Goal: Communication & Community: Answer question/provide support

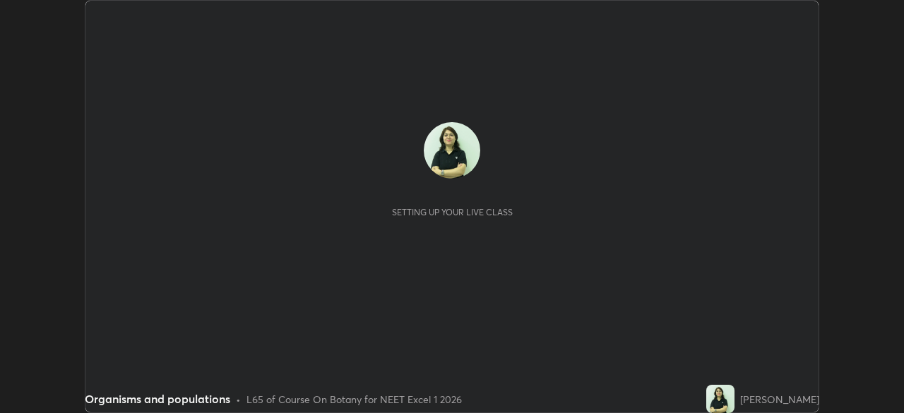
scroll to position [413, 904]
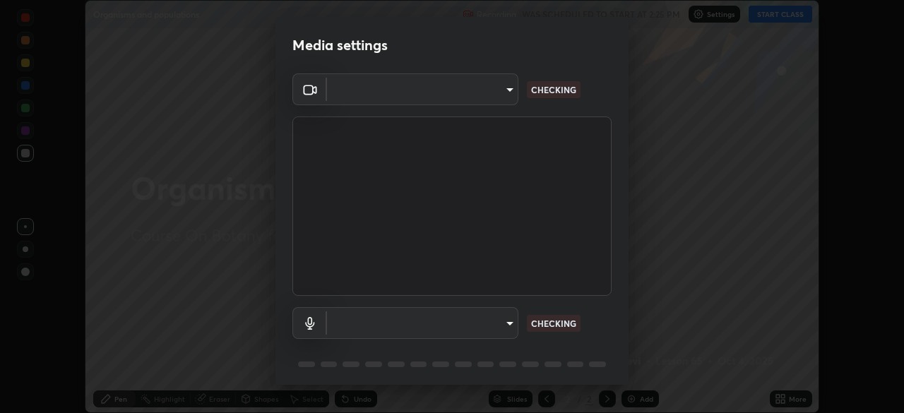
type input "fdf0122543ae5d46c2f8875dbcba14bf7011b669d8ae203f8d69d65b20255b81"
type input "communications"
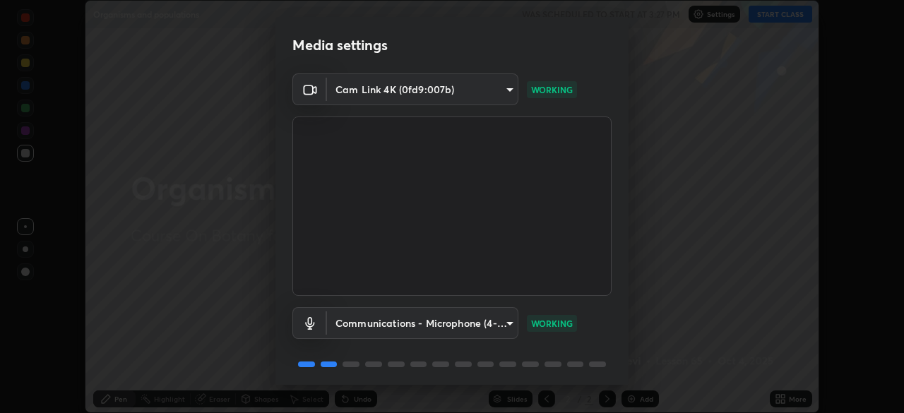
scroll to position [50, 0]
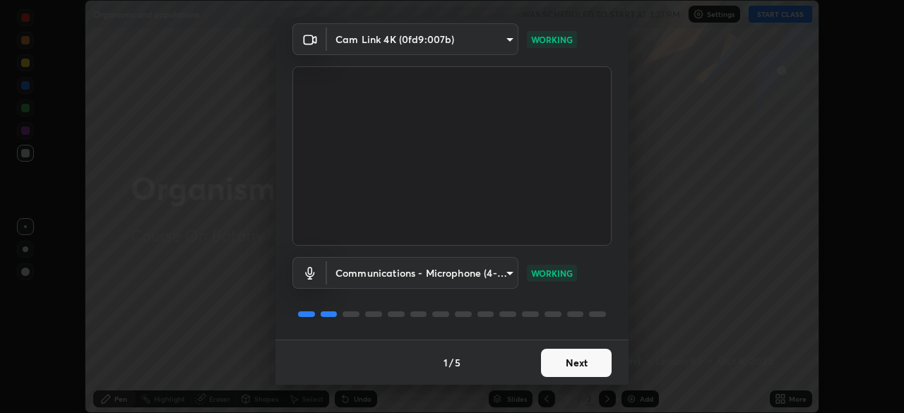
click at [583, 368] on button "Next" at bounding box center [576, 363] width 71 height 28
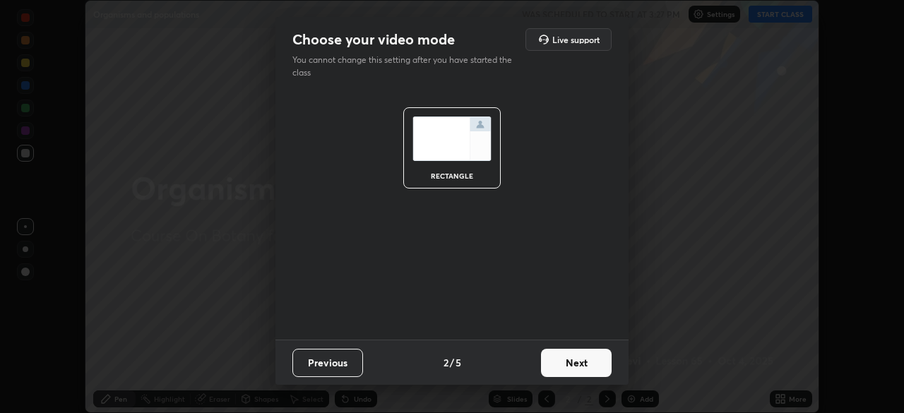
scroll to position [0, 0]
click at [578, 367] on button "Next" at bounding box center [576, 363] width 71 height 28
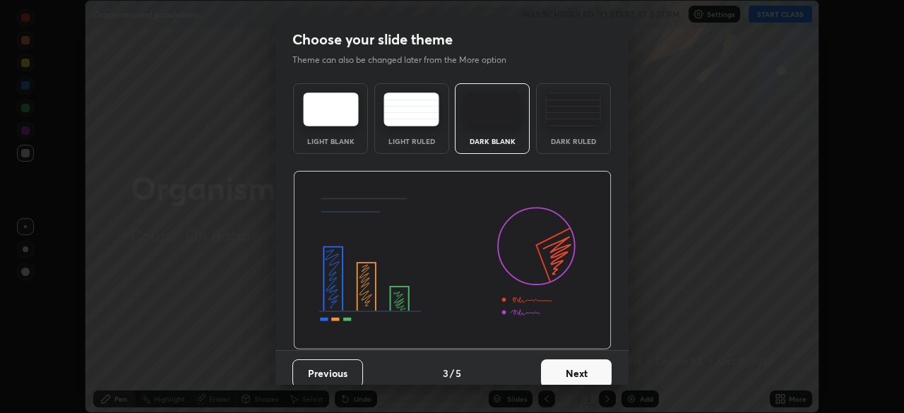
click at [572, 365] on button "Next" at bounding box center [576, 374] width 71 height 28
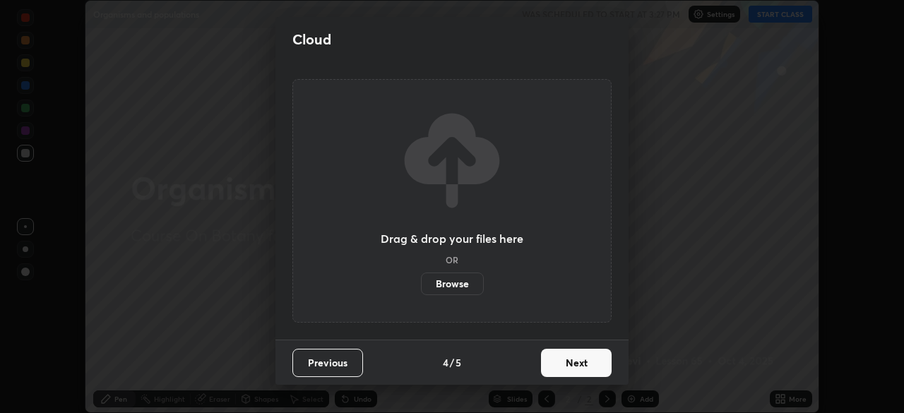
click at [568, 367] on button "Next" at bounding box center [576, 363] width 71 height 28
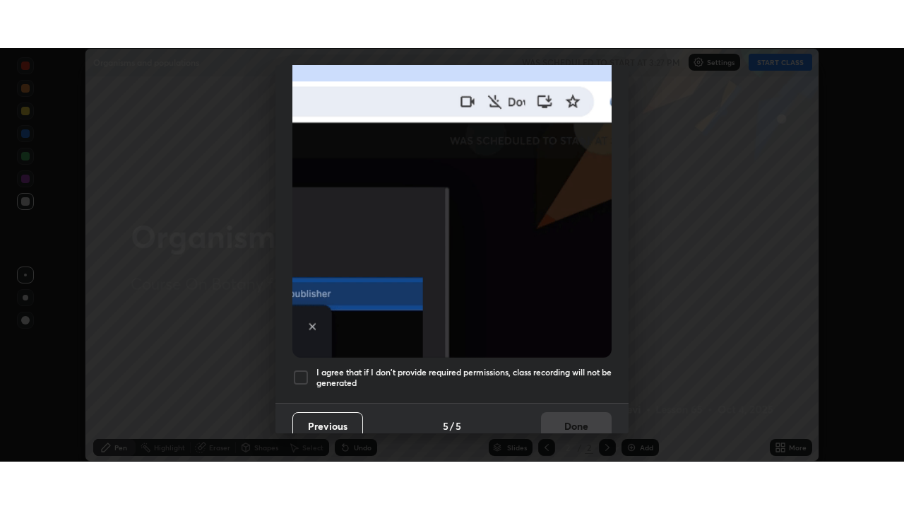
scroll to position [338, 0]
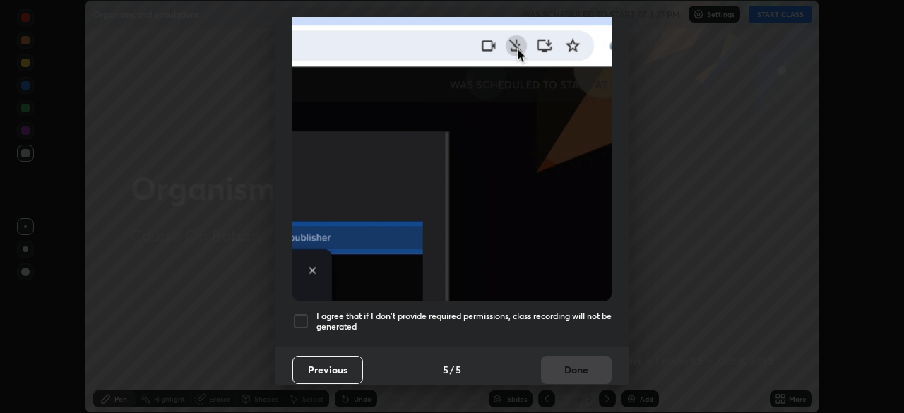
click at [302, 313] on div at bounding box center [301, 321] width 17 height 17
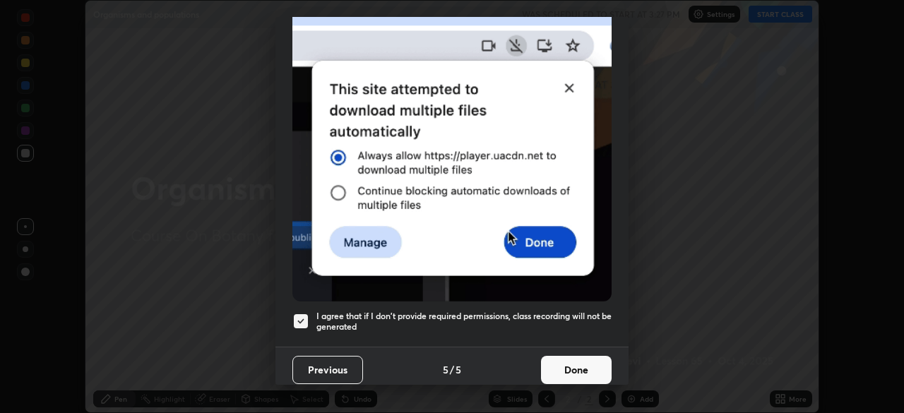
click at [572, 362] on button "Done" at bounding box center [576, 370] width 71 height 28
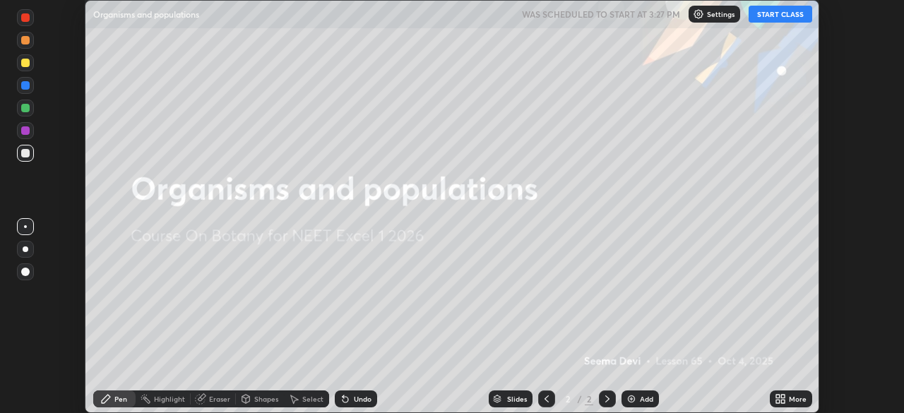
click at [798, 22] on button "START CLASS" at bounding box center [781, 14] width 64 height 17
click at [793, 401] on div "More" at bounding box center [798, 399] width 18 height 7
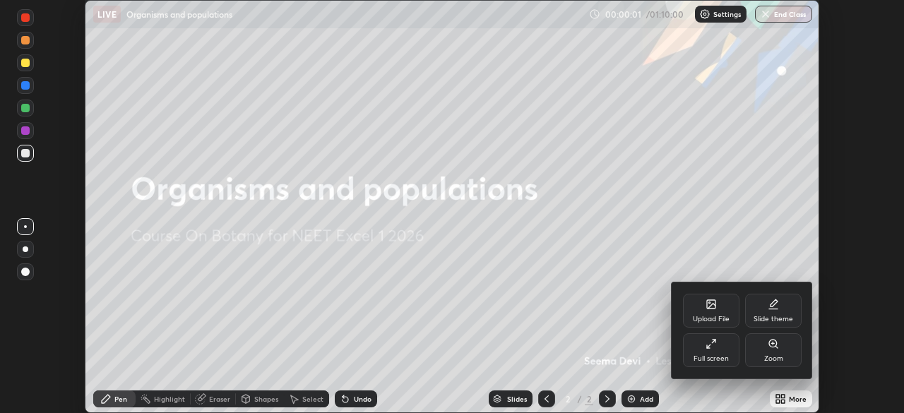
click at [788, 397] on div at bounding box center [452, 206] width 904 height 413
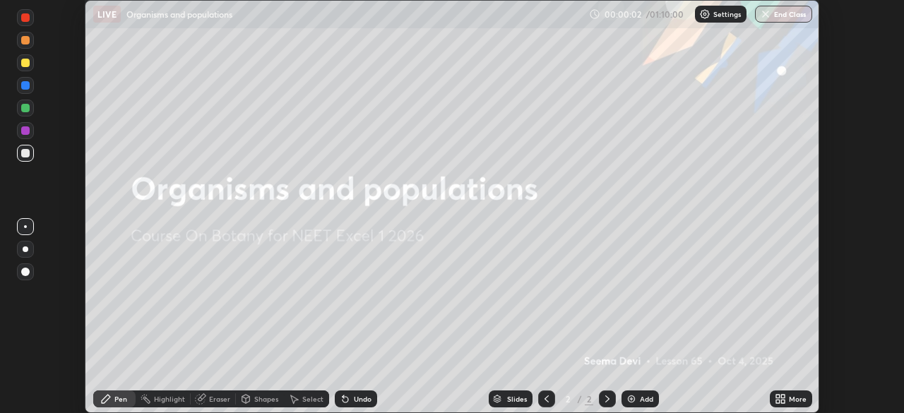
click at [784, 396] on icon at bounding box center [783, 397] width 4 height 4
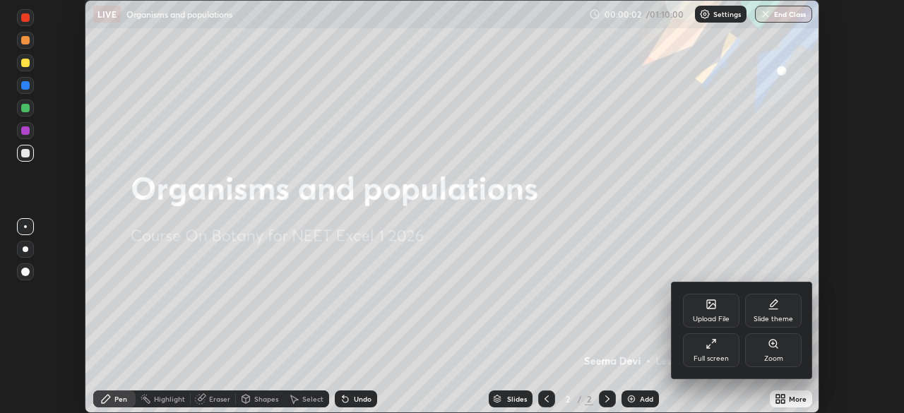
click at [714, 349] on icon at bounding box center [711, 343] width 11 height 11
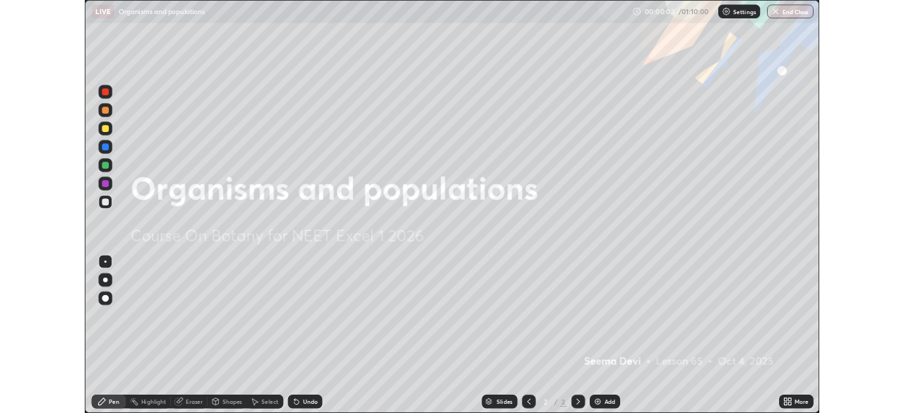
scroll to position [509, 904]
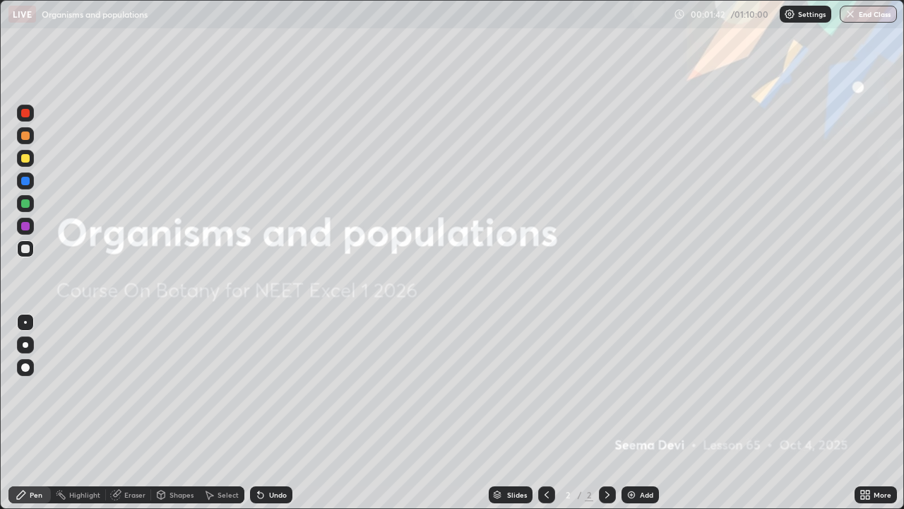
click at [636, 413] on div "Add" at bounding box center [640, 494] width 37 height 17
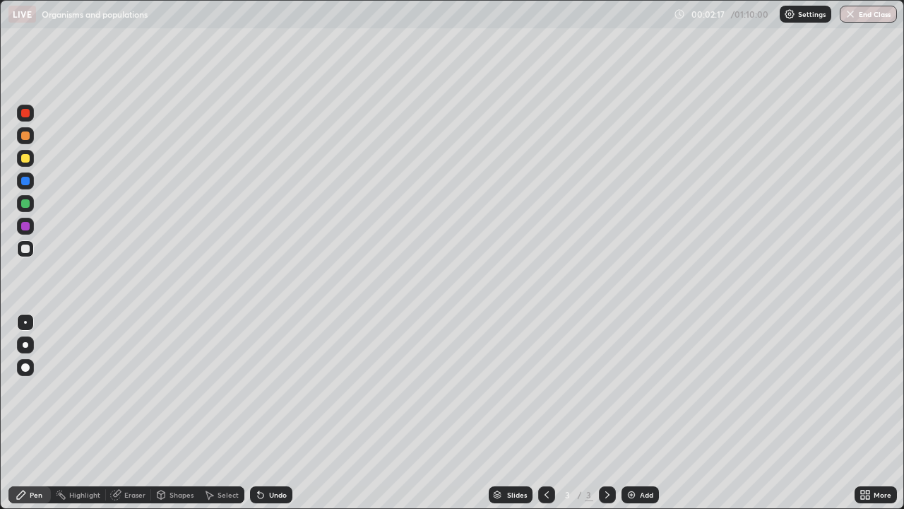
click at [28, 164] on div at bounding box center [25, 158] width 17 height 17
click at [30, 343] on div at bounding box center [25, 344] width 17 height 17
click at [273, 413] on div "Undo" at bounding box center [278, 494] width 18 height 7
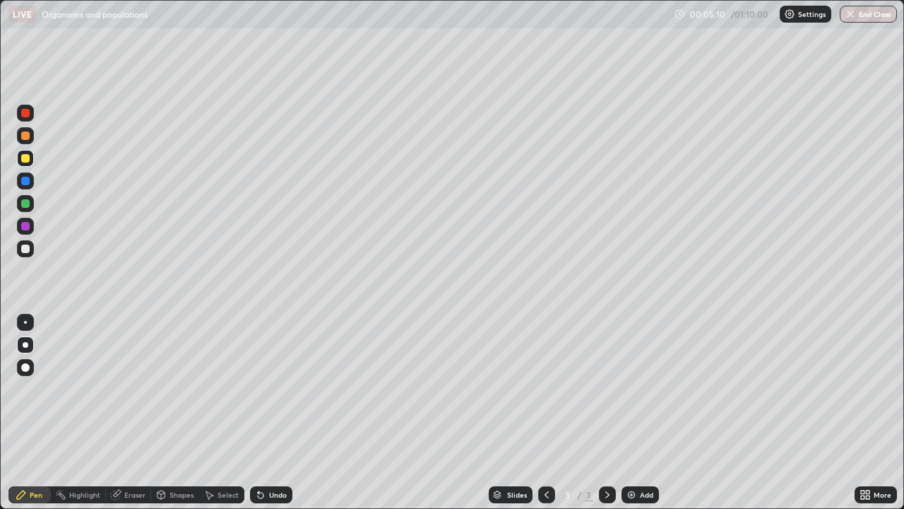
click at [273, 413] on div "Undo" at bounding box center [278, 494] width 18 height 7
click at [270, 413] on div "Undo" at bounding box center [278, 494] width 18 height 7
click at [25, 249] on div at bounding box center [25, 248] width 8 height 8
click at [645, 413] on div "Add" at bounding box center [646, 494] width 13 height 7
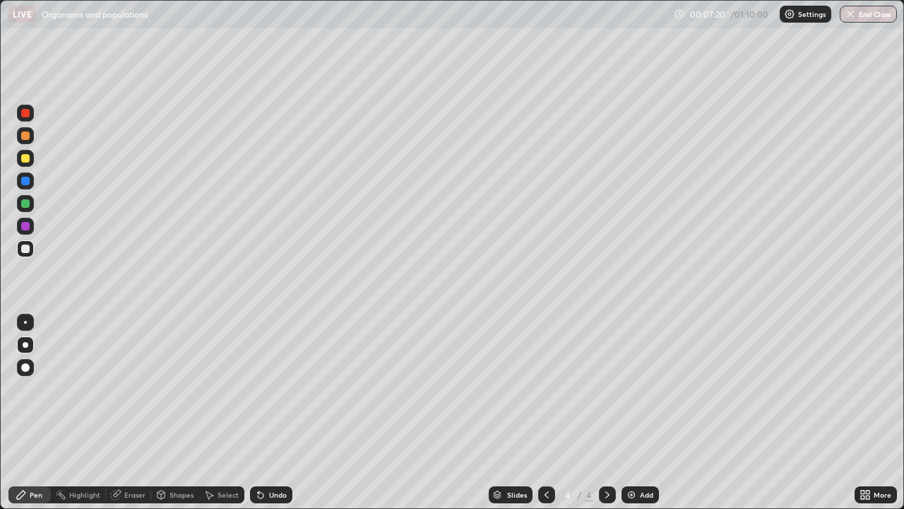
click at [182, 413] on div "Shapes" at bounding box center [182, 494] width 24 height 7
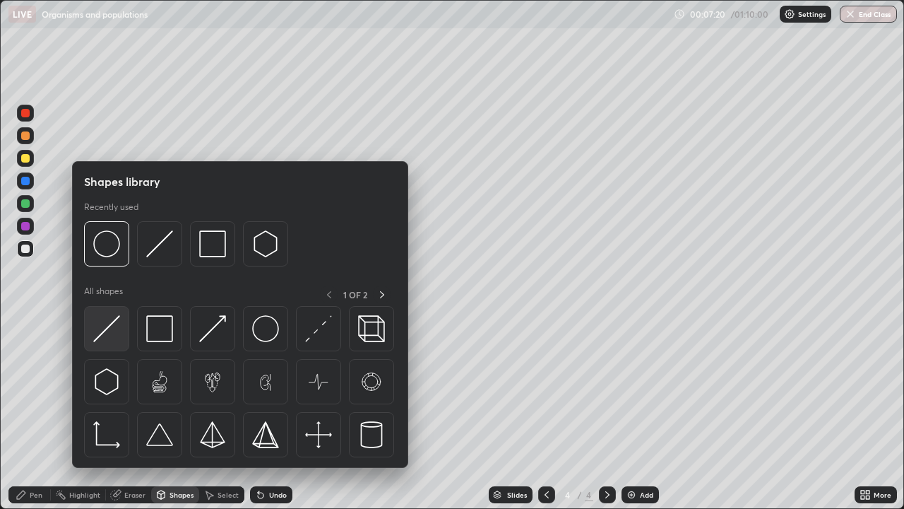
click at [107, 334] on img at bounding box center [106, 328] width 27 height 27
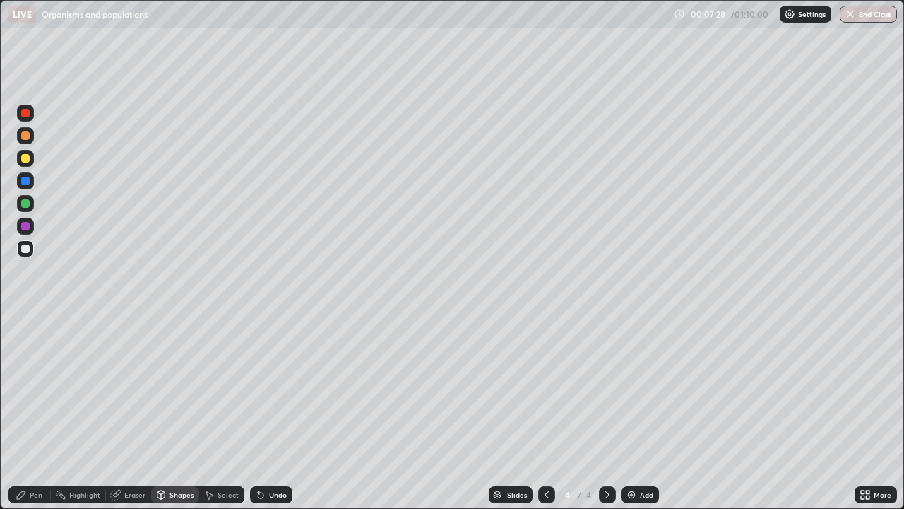
click at [37, 413] on div "Pen" at bounding box center [36, 494] width 13 height 7
click at [271, 413] on div "Undo" at bounding box center [278, 494] width 18 height 7
click at [23, 229] on div at bounding box center [25, 226] width 8 height 8
click at [28, 184] on div at bounding box center [25, 181] width 8 height 8
click at [26, 226] on div at bounding box center [25, 226] width 8 height 8
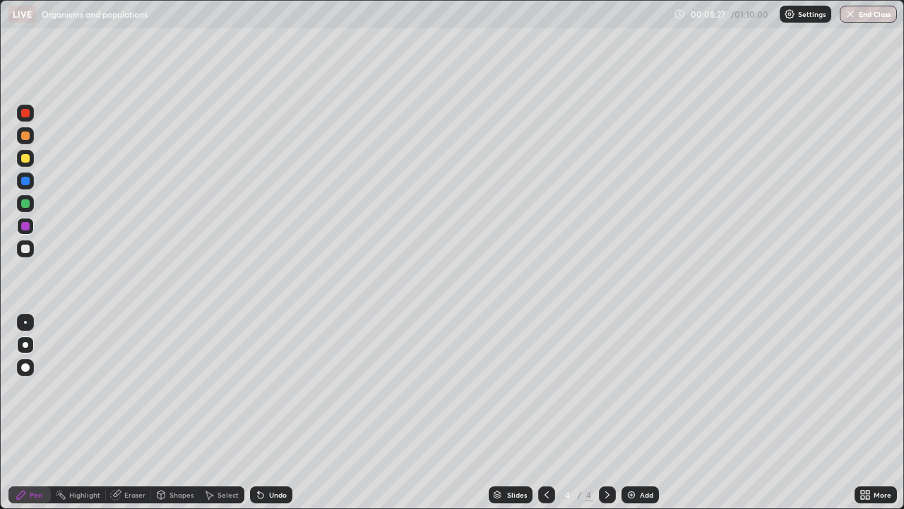
click at [25, 322] on div at bounding box center [25, 322] width 3 height 3
click at [21, 249] on div at bounding box center [25, 248] width 8 height 8
click at [28, 160] on div at bounding box center [25, 158] width 8 height 8
click at [29, 226] on div at bounding box center [25, 226] width 8 height 8
click at [269, 413] on div "Undo" at bounding box center [278, 494] width 18 height 7
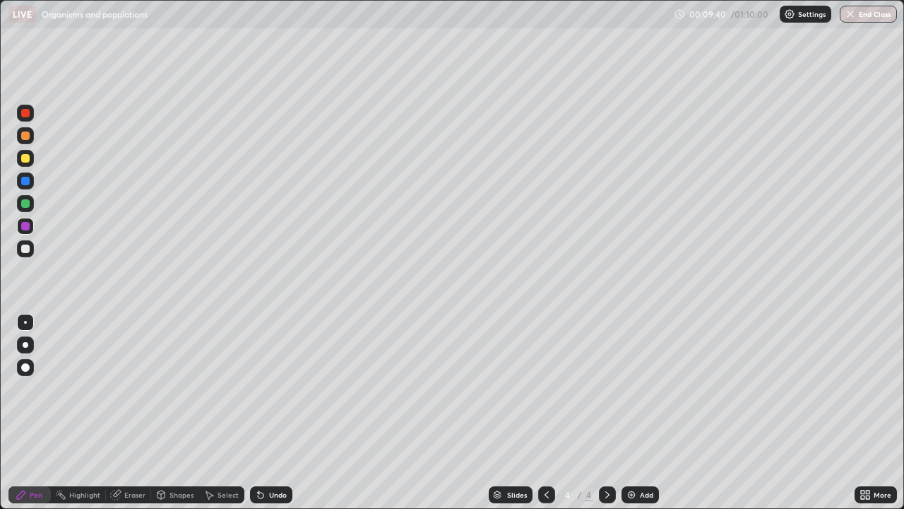
click at [276, 413] on div "Undo" at bounding box center [271, 494] width 42 height 17
click at [273, 413] on div "Undo" at bounding box center [278, 494] width 18 height 7
click at [271, 413] on div "Undo" at bounding box center [278, 494] width 18 height 7
click at [269, 413] on div "Undo" at bounding box center [278, 494] width 18 height 7
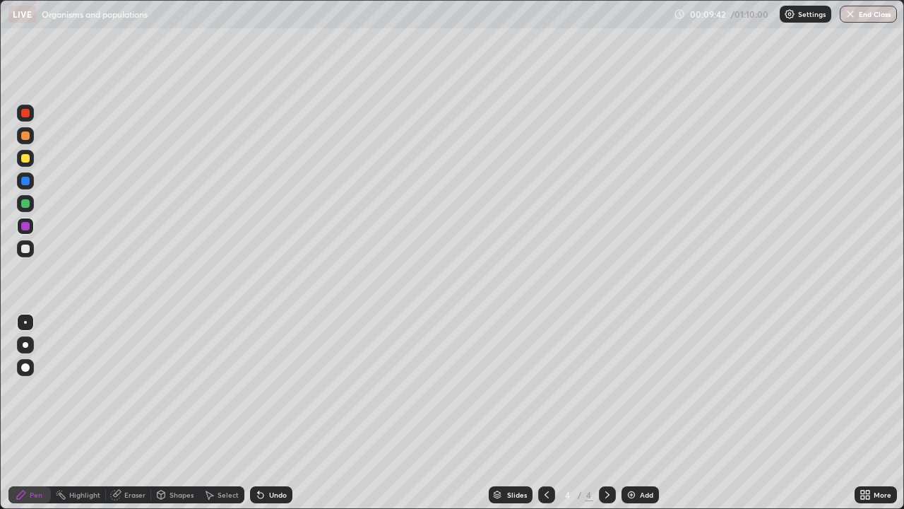
click at [264, 413] on div "Undo" at bounding box center [271, 494] width 42 height 17
click at [265, 413] on div "Undo" at bounding box center [271, 494] width 42 height 17
click at [264, 413] on div "Undo" at bounding box center [271, 494] width 42 height 17
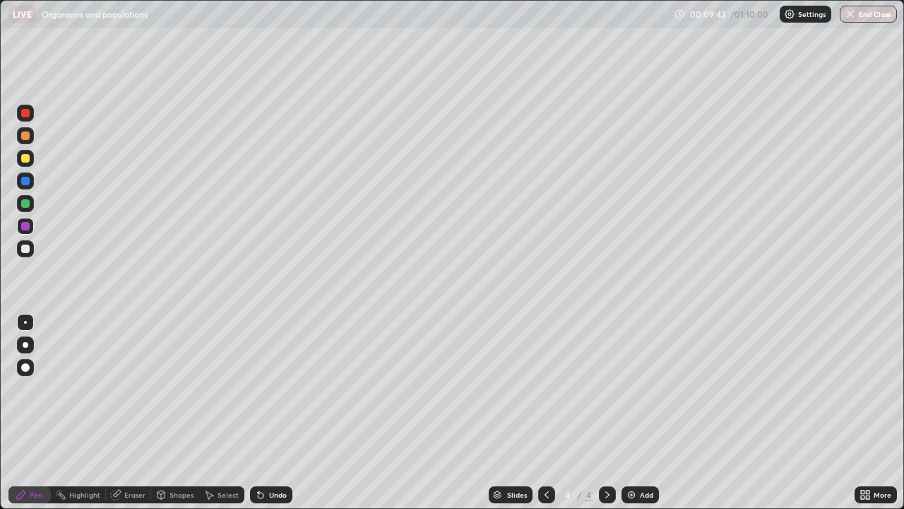
click at [262, 413] on div "Undo" at bounding box center [271, 494] width 42 height 17
click at [261, 413] on div "Undo" at bounding box center [268, 494] width 48 height 28
click at [261, 413] on div "Undo" at bounding box center [271, 494] width 42 height 17
click at [262, 413] on div "Undo" at bounding box center [271, 494] width 42 height 17
click at [261, 413] on div "Undo" at bounding box center [271, 494] width 42 height 17
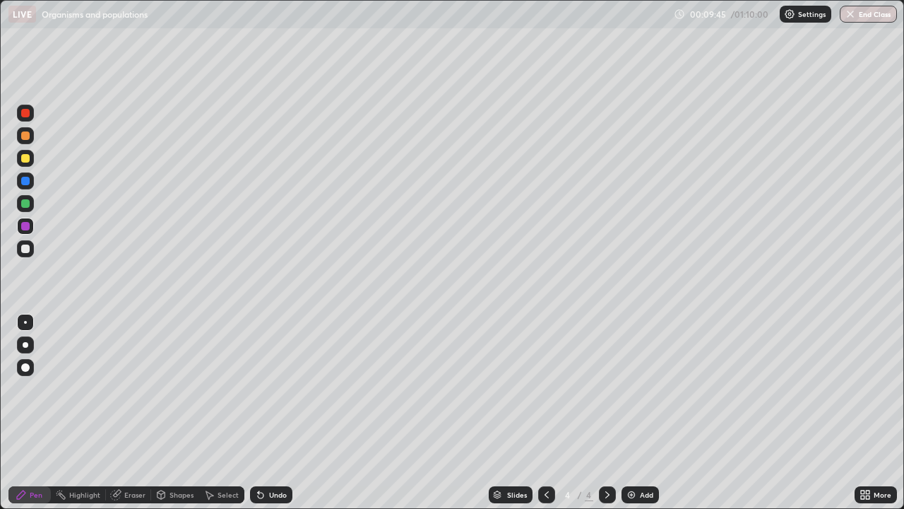
click at [263, 413] on icon at bounding box center [260, 494] width 11 height 11
click at [269, 413] on div "Undo" at bounding box center [278, 494] width 18 height 7
click at [25, 163] on div at bounding box center [25, 158] width 17 height 17
click at [278, 413] on div "Undo" at bounding box center [278, 494] width 18 height 7
click at [275, 413] on div "Undo" at bounding box center [278, 494] width 18 height 7
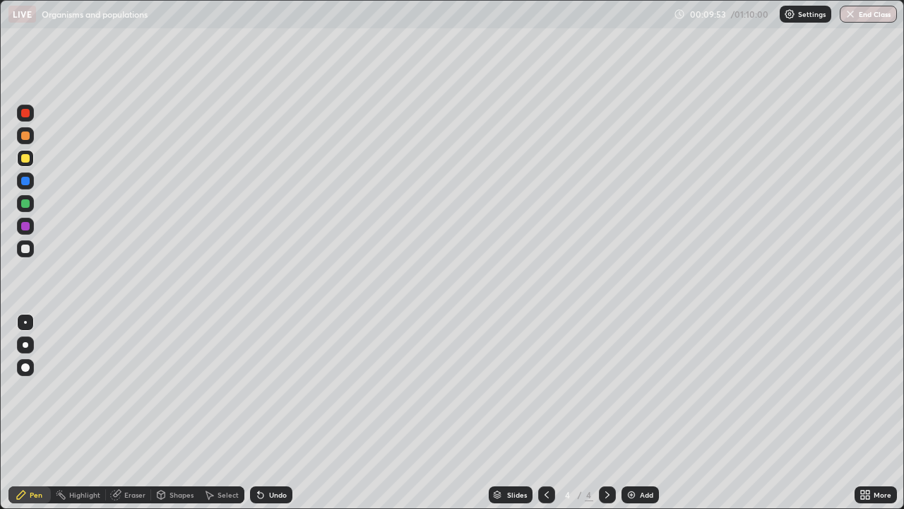
click at [23, 251] on div at bounding box center [25, 248] width 8 height 8
click at [265, 413] on div "Undo" at bounding box center [271, 494] width 42 height 17
click at [271, 413] on div "Undo" at bounding box center [278, 494] width 18 height 7
click at [273, 413] on div "Undo" at bounding box center [278, 494] width 18 height 7
click at [27, 346] on div at bounding box center [26, 345] width 6 height 6
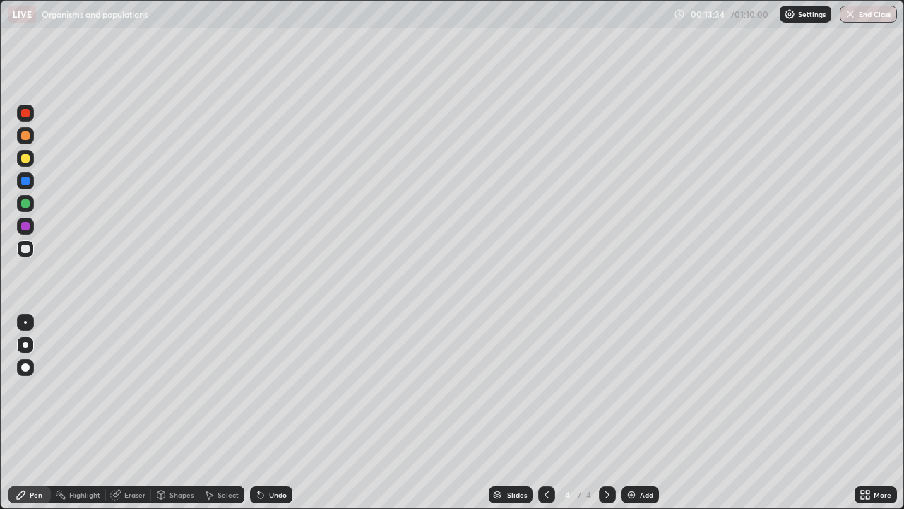
click at [271, 413] on div "Undo" at bounding box center [278, 494] width 18 height 7
click at [274, 413] on div "Undo" at bounding box center [278, 494] width 18 height 7
click at [276, 413] on div "Undo" at bounding box center [278, 494] width 18 height 7
click at [284, 413] on div "Undo" at bounding box center [278, 494] width 18 height 7
click at [275, 413] on div "Undo" at bounding box center [278, 494] width 18 height 7
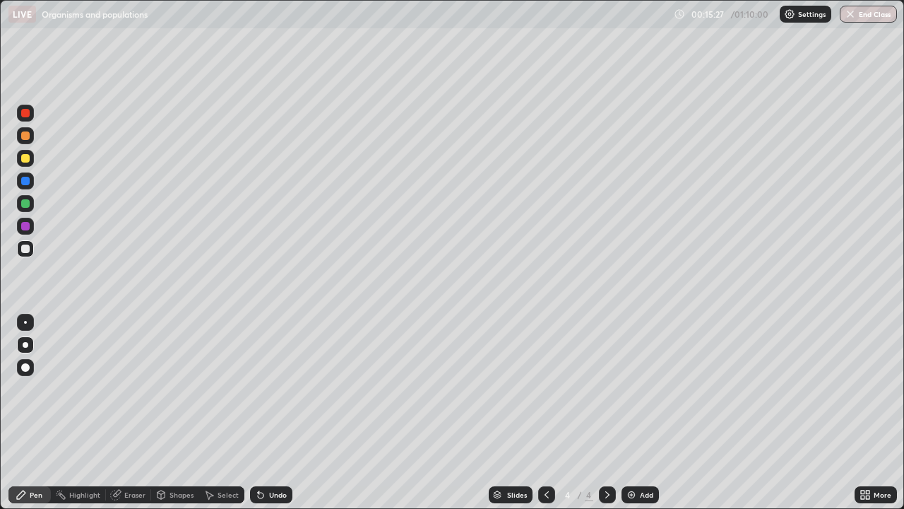
click at [273, 413] on div "Undo" at bounding box center [278, 494] width 18 height 7
click at [278, 413] on div "Undo" at bounding box center [278, 494] width 18 height 7
click at [33, 160] on div at bounding box center [25, 158] width 17 height 17
click at [272, 413] on div "Undo" at bounding box center [278, 494] width 18 height 7
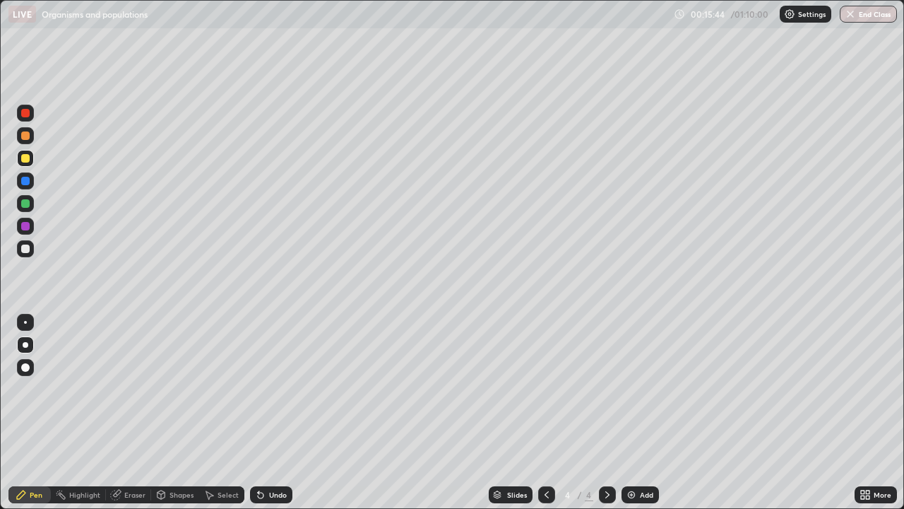
click at [273, 413] on div "Undo" at bounding box center [278, 494] width 18 height 7
click at [275, 413] on div "Undo" at bounding box center [278, 494] width 18 height 7
click at [636, 413] on div "Add" at bounding box center [640, 494] width 37 height 17
click at [637, 413] on div "Add" at bounding box center [640, 494] width 37 height 17
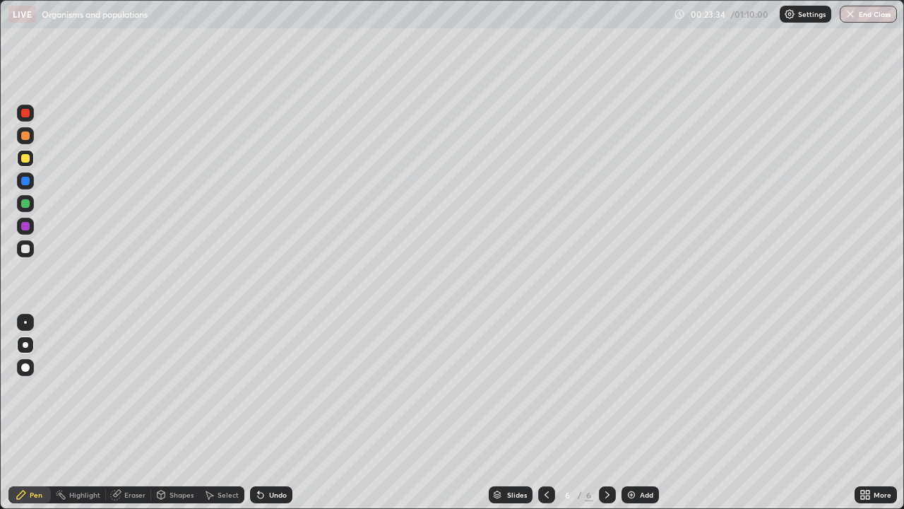
click at [270, 413] on div "Undo" at bounding box center [278, 494] width 18 height 7
click at [281, 413] on div "Undo" at bounding box center [278, 494] width 18 height 7
click at [548, 413] on icon at bounding box center [546, 494] width 11 height 11
click at [544, 413] on icon at bounding box center [546, 494] width 11 height 11
click at [606, 413] on icon at bounding box center [607, 494] width 11 height 11
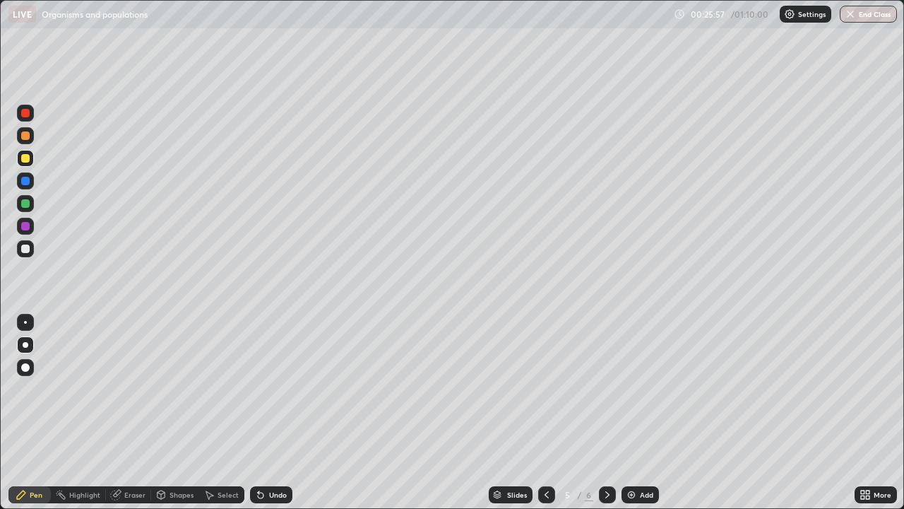
click at [608, 413] on icon at bounding box center [607, 494] width 11 height 11
click at [179, 413] on div "Shapes" at bounding box center [182, 494] width 24 height 7
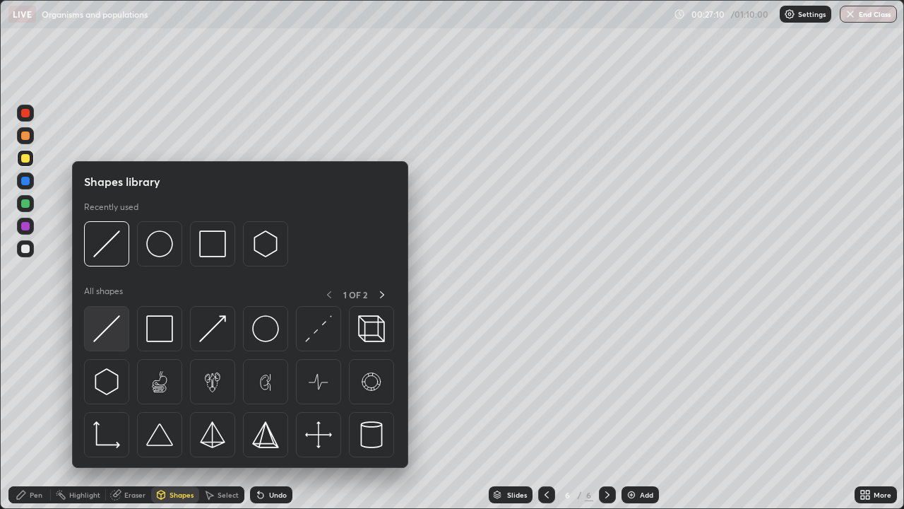
click at [102, 329] on img at bounding box center [106, 328] width 27 height 27
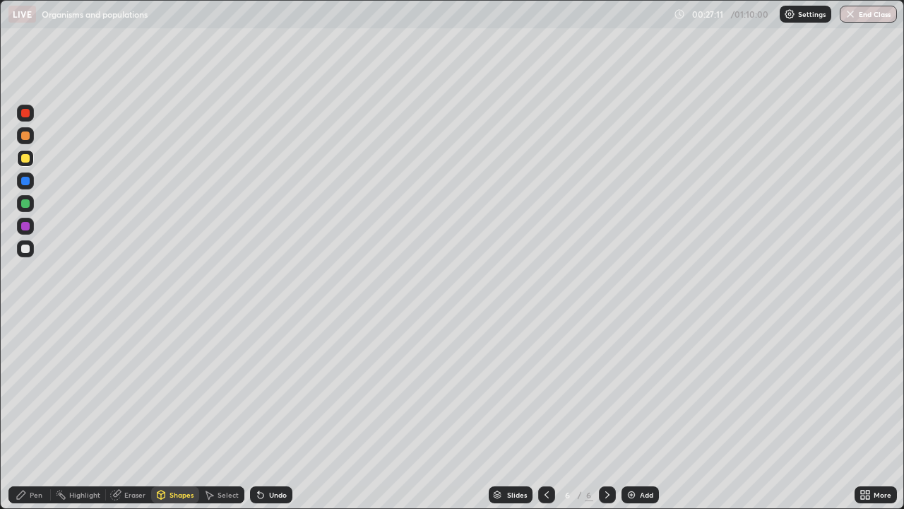
click at [30, 413] on div "Pen" at bounding box center [36, 494] width 13 height 7
click at [25, 321] on div at bounding box center [25, 322] width 3 height 3
click at [183, 413] on div "Shapes" at bounding box center [182, 494] width 24 height 7
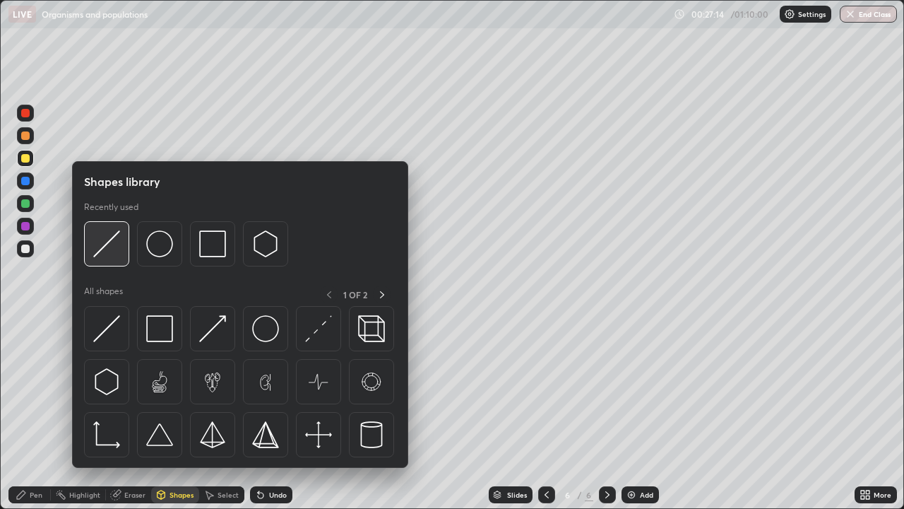
click at [112, 248] on img at bounding box center [106, 243] width 27 height 27
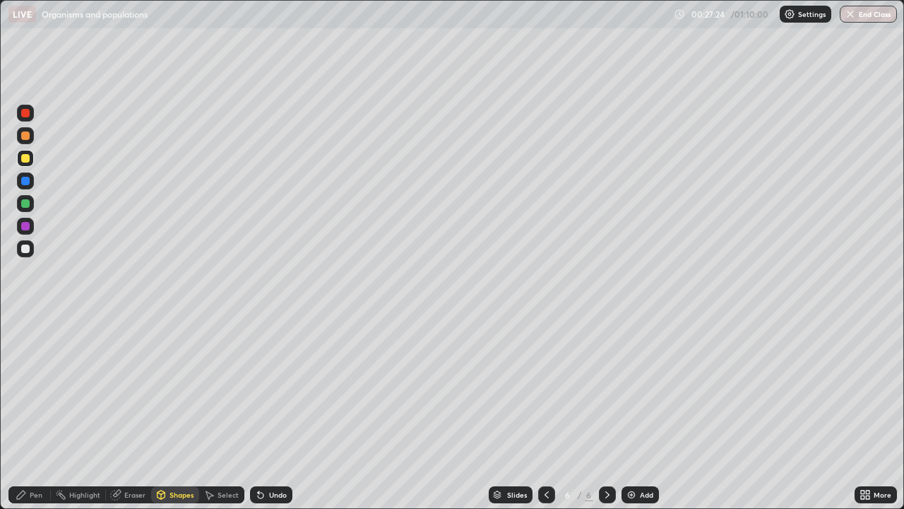
click at [30, 413] on div "Pen" at bounding box center [36, 494] width 13 height 7
click at [28, 251] on div at bounding box center [25, 248] width 8 height 8
click at [23, 206] on div at bounding box center [25, 203] width 8 height 8
click at [273, 413] on div "Undo" at bounding box center [278, 494] width 18 height 7
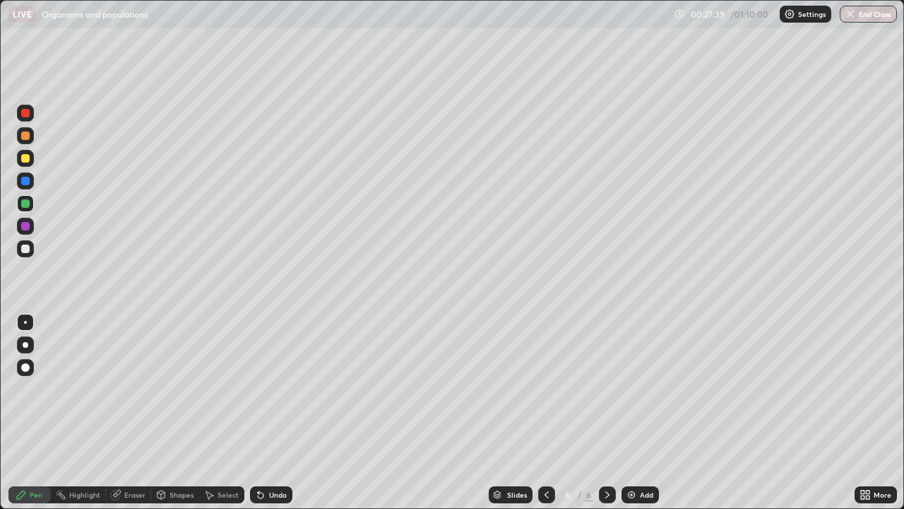
click at [273, 413] on div "Undo" at bounding box center [278, 494] width 18 height 7
click at [272, 413] on div "Undo" at bounding box center [278, 494] width 18 height 7
click at [87, 413] on div "Highlight" at bounding box center [84, 494] width 31 height 7
click at [180, 413] on div "Shapes" at bounding box center [182, 494] width 24 height 7
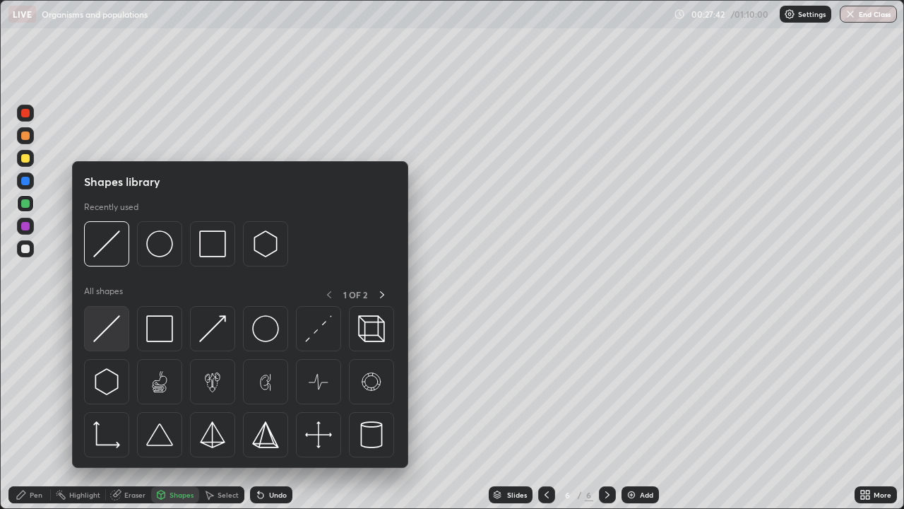
click at [109, 326] on img at bounding box center [106, 328] width 27 height 27
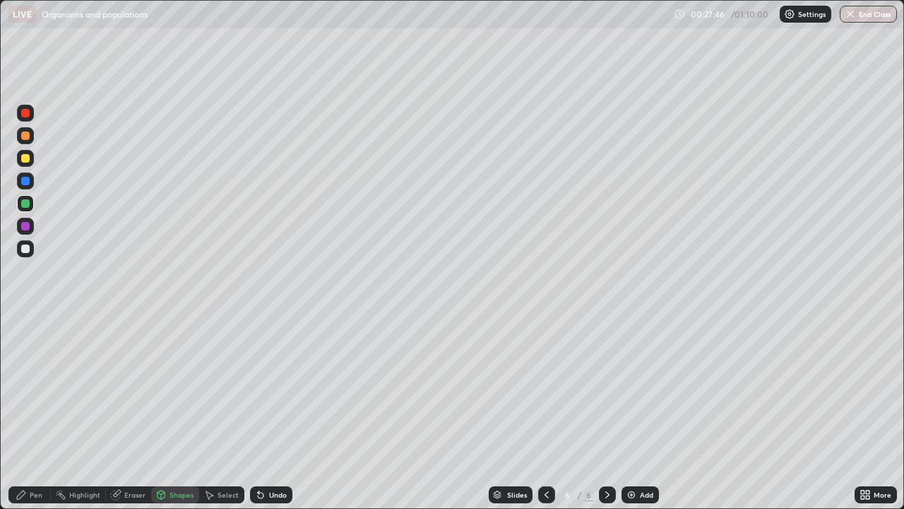
click at [30, 413] on div "Pen" at bounding box center [36, 494] width 13 height 7
click at [28, 154] on div at bounding box center [25, 158] width 8 height 8
click at [25, 345] on div at bounding box center [26, 345] width 6 height 6
click at [277, 413] on div "Undo" at bounding box center [278, 494] width 18 height 7
click at [279, 413] on div "Undo" at bounding box center [278, 494] width 18 height 7
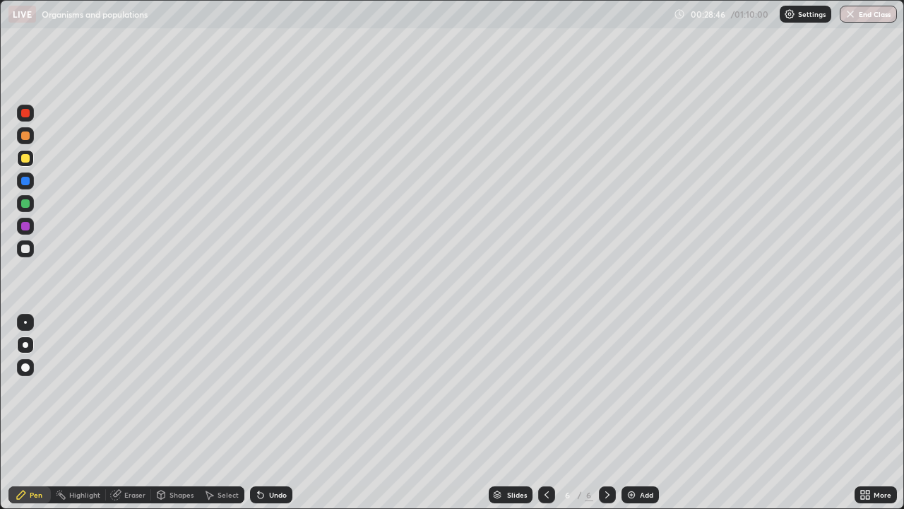
click at [25, 323] on div at bounding box center [25, 322] width 3 height 3
click at [25, 249] on div at bounding box center [25, 248] width 8 height 8
click at [276, 413] on div "Undo" at bounding box center [278, 494] width 18 height 7
click at [273, 413] on div "Undo" at bounding box center [278, 494] width 18 height 7
click at [271, 413] on div "Undo" at bounding box center [278, 494] width 18 height 7
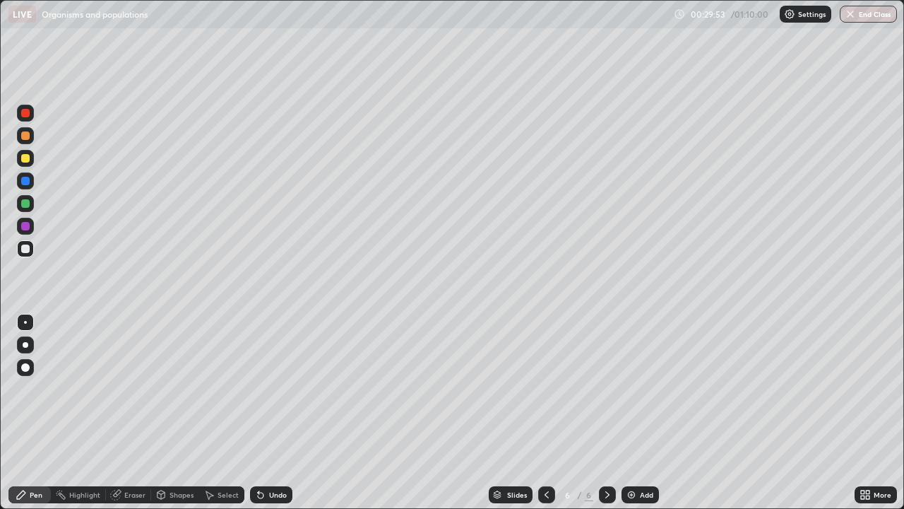
click at [271, 413] on div "Undo" at bounding box center [278, 494] width 18 height 7
click at [272, 413] on div "Undo" at bounding box center [278, 494] width 18 height 7
click at [273, 413] on div "Undo" at bounding box center [271, 494] width 42 height 17
click at [272, 413] on div "Undo" at bounding box center [271, 494] width 42 height 17
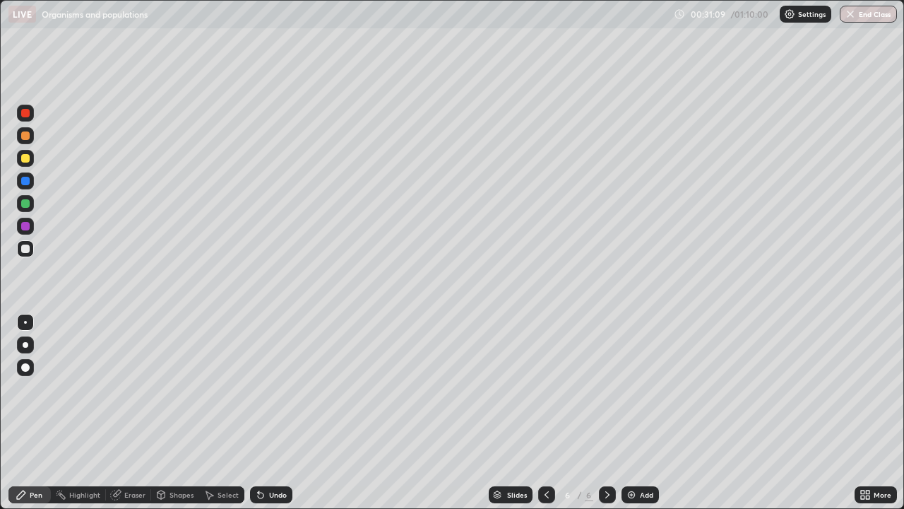
click at [273, 413] on div "Undo" at bounding box center [278, 494] width 18 height 7
click at [28, 222] on div at bounding box center [25, 226] width 8 height 8
click at [269, 413] on div "Undo" at bounding box center [278, 494] width 18 height 7
click at [271, 413] on div "Undo" at bounding box center [271, 494] width 42 height 17
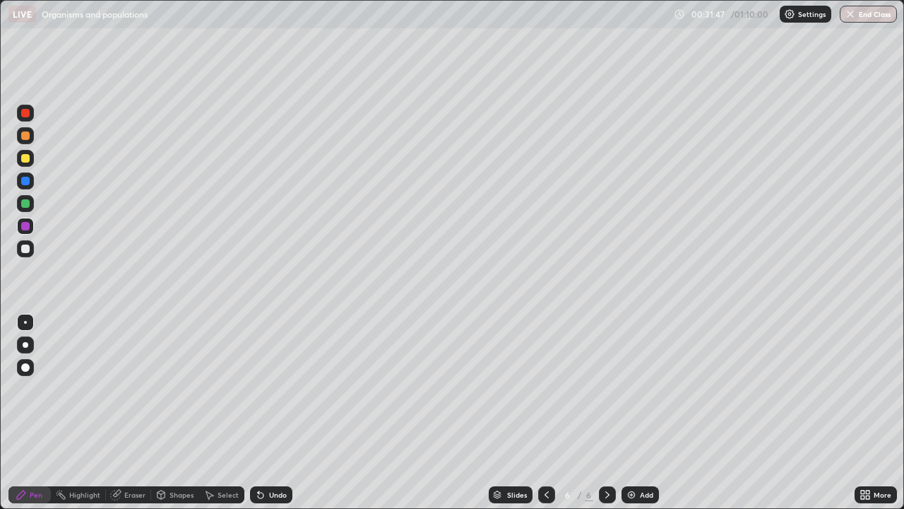
click at [273, 413] on div "Undo" at bounding box center [278, 494] width 18 height 7
click at [269, 413] on div "Undo" at bounding box center [278, 494] width 18 height 7
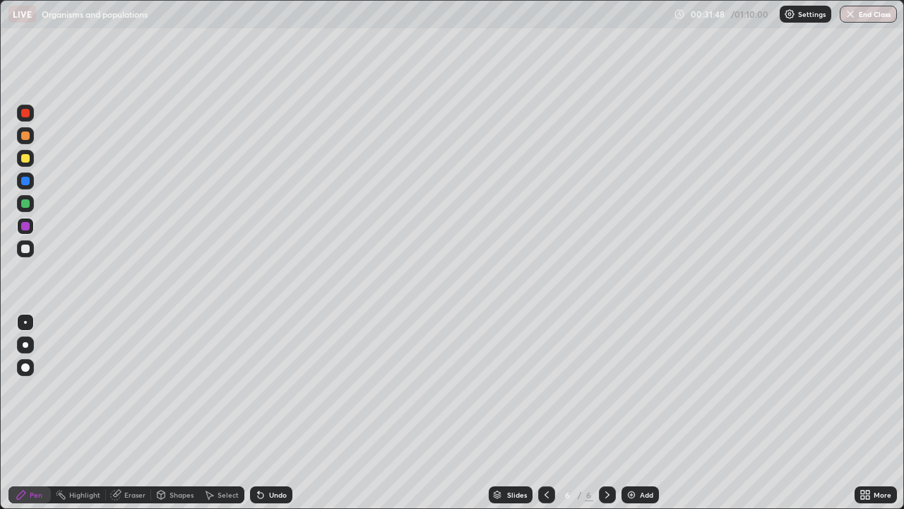
click at [269, 413] on div "Undo" at bounding box center [278, 494] width 18 height 7
click at [265, 413] on div "Undo" at bounding box center [271, 494] width 42 height 17
click at [266, 413] on div "Undo" at bounding box center [271, 494] width 42 height 17
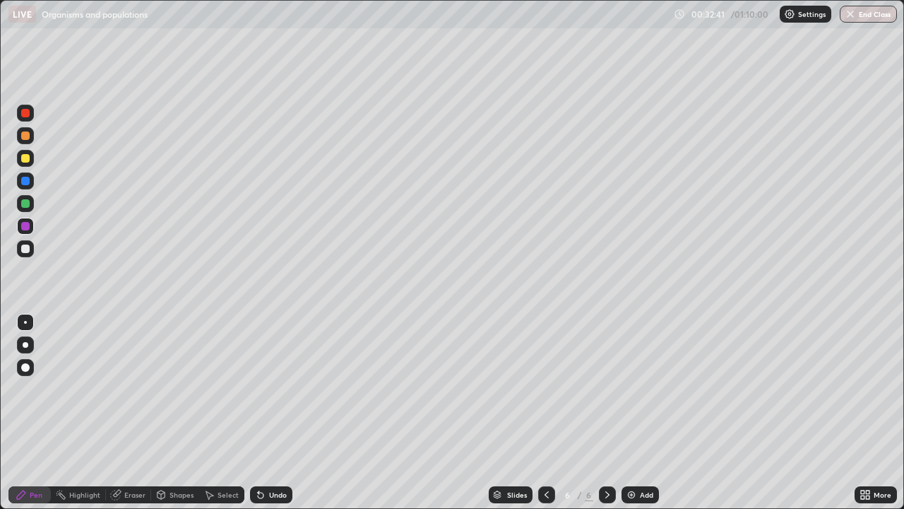
click at [275, 413] on div "Undo" at bounding box center [278, 494] width 18 height 7
click at [25, 345] on div at bounding box center [26, 345] width 6 height 6
click at [27, 162] on div at bounding box center [25, 158] width 8 height 8
click at [641, 413] on div "Add" at bounding box center [646, 494] width 13 height 7
click at [272, 413] on div "Undo" at bounding box center [278, 494] width 18 height 7
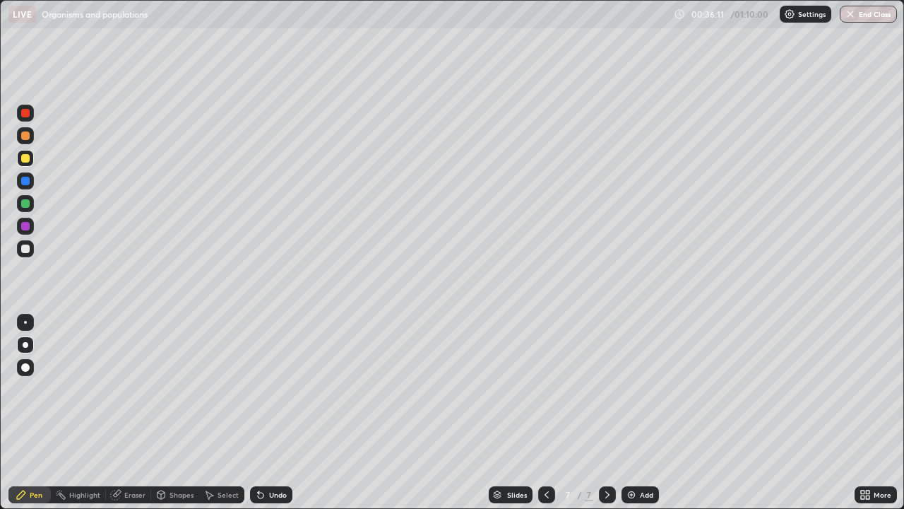
click at [273, 413] on div "Undo" at bounding box center [278, 494] width 18 height 7
click at [643, 413] on div "Add" at bounding box center [646, 494] width 13 height 7
click at [263, 413] on icon at bounding box center [260, 494] width 11 height 11
click at [269, 413] on div "Undo" at bounding box center [278, 494] width 18 height 7
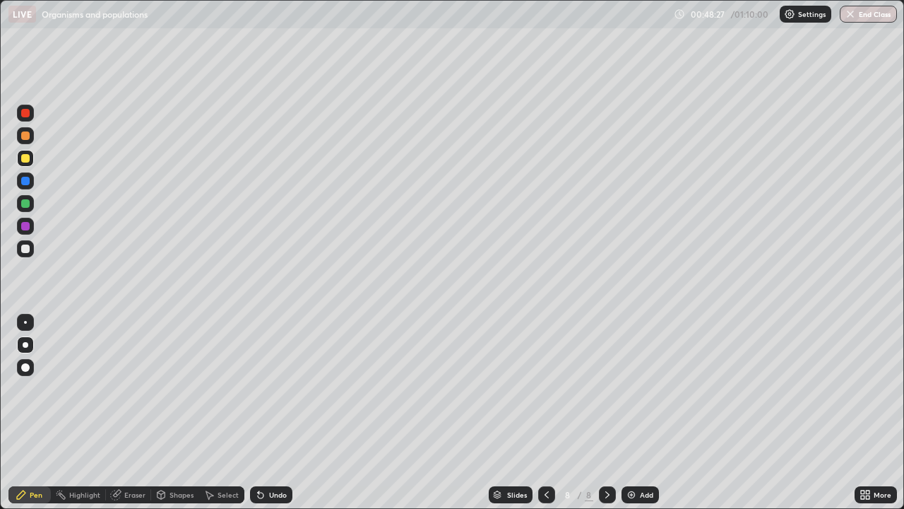
click at [271, 413] on div "Undo" at bounding box center [278, 494] width 18 height 7
click at [266, 413] on div "Undo" at bounding box center [271, 494] width 42 height 17
click at [273, 413] on div "Undo" at bounding box center [271, 494] width 42 height 17
click at [276, 413] on div "Undo" at bounding box center [271, 494] width 42 height 17
click at [270, 413] on div "Undo" at bounding box center [271, 494] width 42 height 17
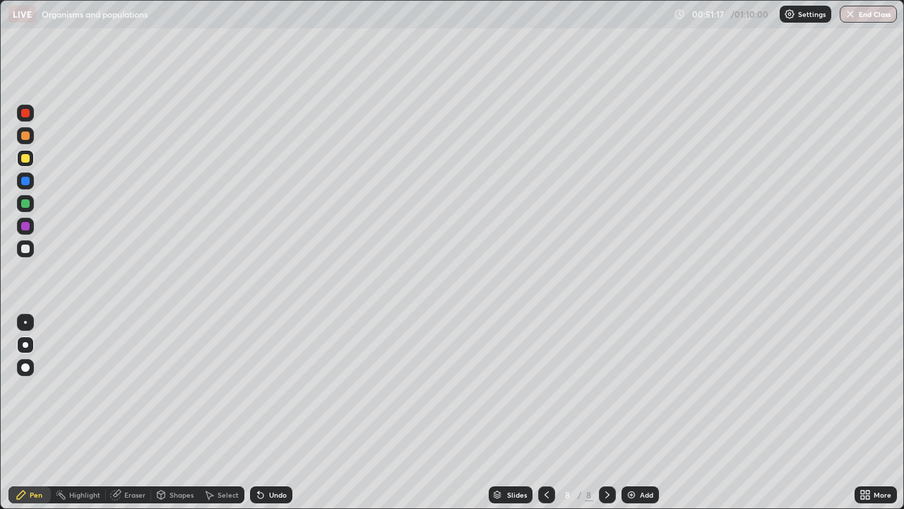
click at [270, 413] on div "Undo" at bounding box center [278, 494] width 18 height 7
click at [636, 413] on img at bounding box center [631, 494] width 11 height 11
click at [272, 413] on div "Undo" at bounding box center [278, 494] width 18 height 7
click at [273, 413] on div "Undo" at bounding box center [278, 494] width 18 height 7
click at [25, 246] on div at bounding box center [25, 248] width 8 height 8
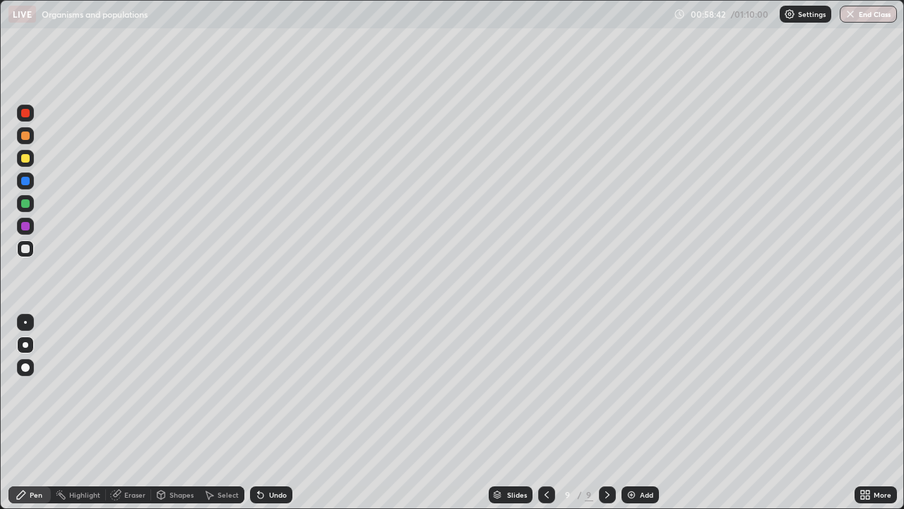
click at [638, 413] on div "Add" at bounding box center [640, 494] width 37 height 17
click at [269, 413] on div "Undo" at bounding box center [278, 494] width 18 height 7
click at [25, 322] on div at bounding box center [25, 322] width 3 height 3
click at [266, 413] on div "Undo" at bounding box center [271, 494] width 42 height 17
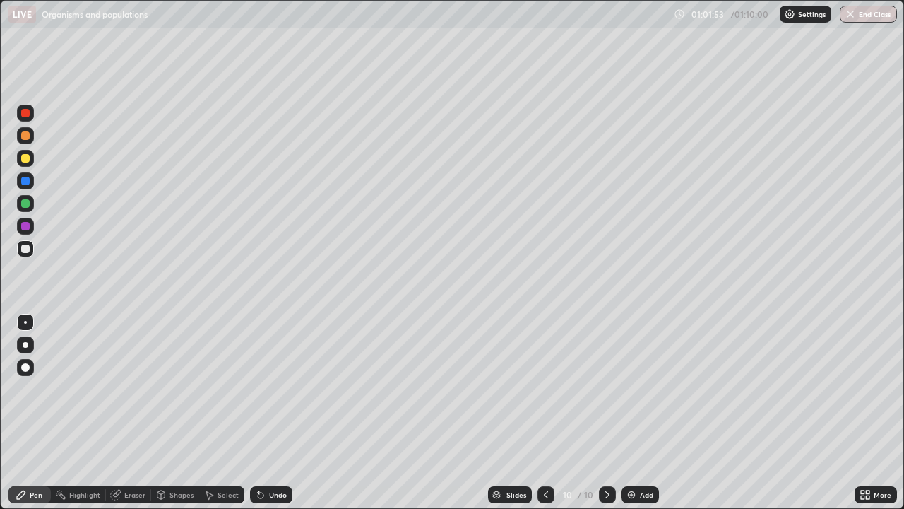
click at [267, 413] on div "Undo" at bounding box center [271, 494] width 42 height 17
click at [28, 229] on div at bounding box center [25, 226] width 8 height 8
click at [25, 345] on div at bounding box center [26, 345] width 6 height 6
click at [24, 156] on div at bounding box center [25, 158] width 8 height 8
click at [25, 205] on div at bounding box center [25, 203] width 8 height 8
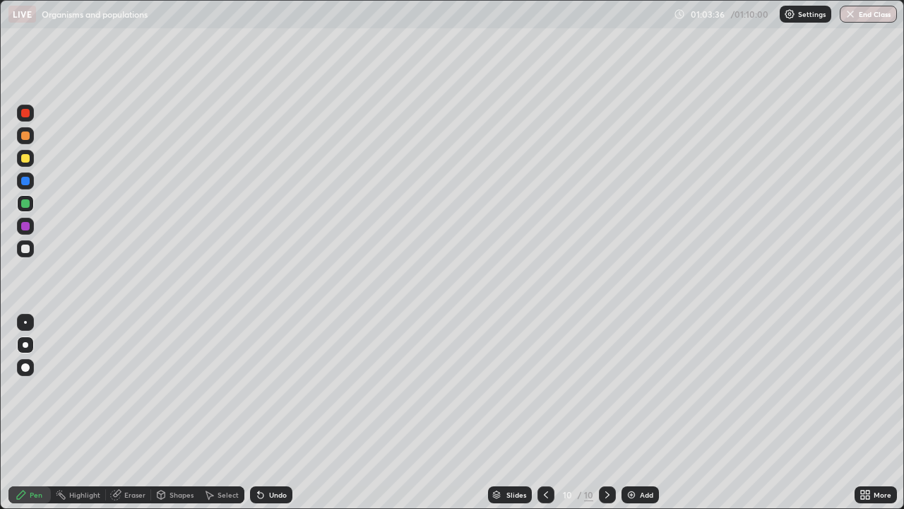
click at [278, 413] on div "Undo" at bounding box center [278, 494] width 18 height 7
click at [878, 21] on button "End Class" at bounding box center [870, 14] width 56 height 17
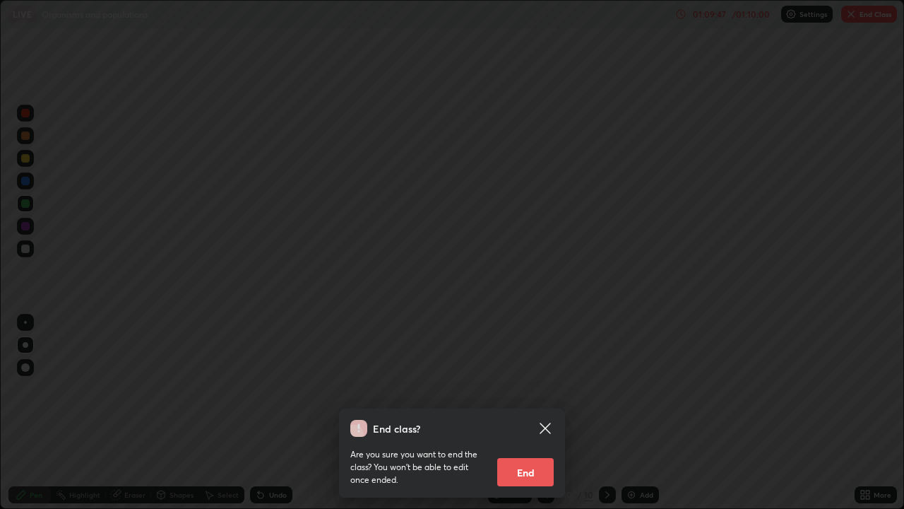
click at [523, 413] on button "End" at bounding box center [525, 472] width 57 height 28
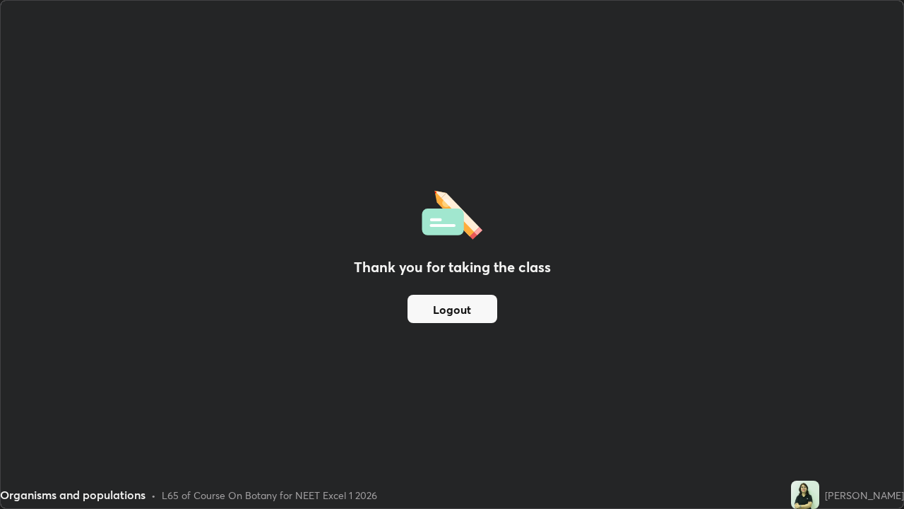
click at [465, 317] on button "Logout" at bounding box center [453, 309] width 90 height 28
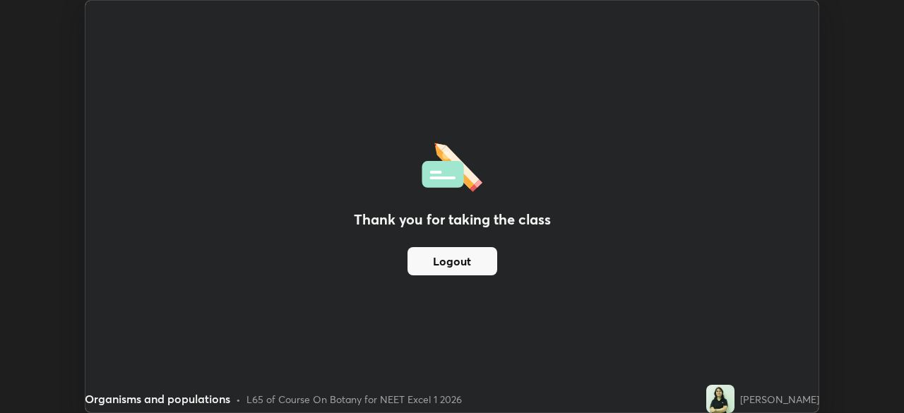
scroll to position [70245, 69754]
